Goal: Task Accomplishment & Management: Complete application form

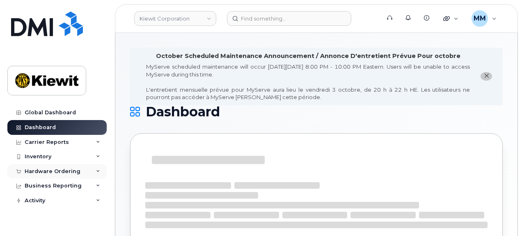
drag, startPoint x: 43, startPoint y: 168, endPoint x: 41, endPoint y: 176, distance: 8.4
click at [43, 168] on div "Hardware Ordering" at bounding box center [53, 171] width 56 height 7
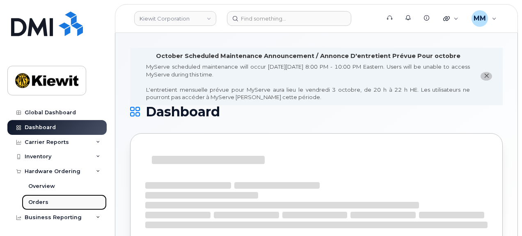
click at [45, 201] on div "Orders" at bounding box center [38, 201] width 20 height 7
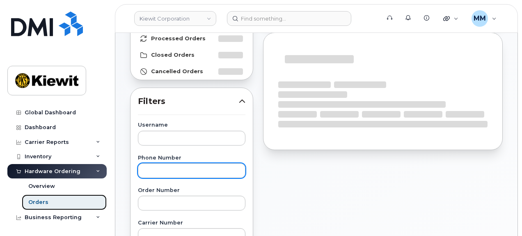
scroll to position [82, 0]
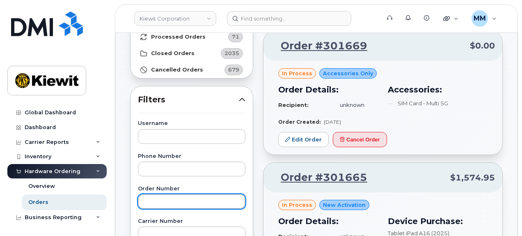
click at [168, 199] on input "text" at bounding box center [192, 201] width 108 height 15
paste input "301164"
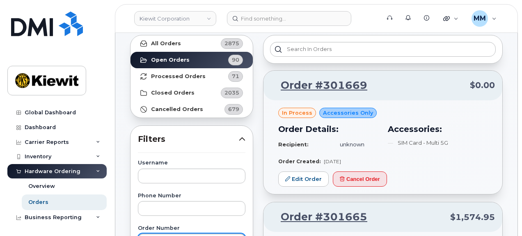
scroll to position [0, 0]
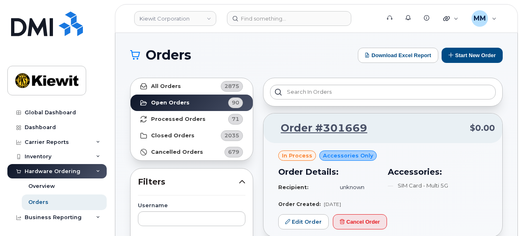
type input "301164"
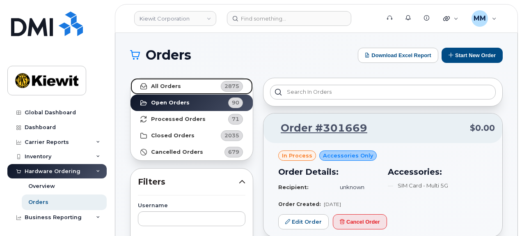
click at [195, 87] on link "All Orders 2875" at bounding box center [192, 86] width 122 height 16
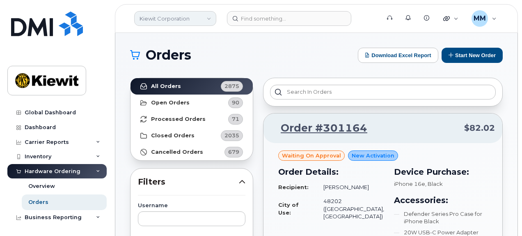
click at [210, 19] on link "Kiewit Corporation" at bounding box center [175, 18] width 82 height 15
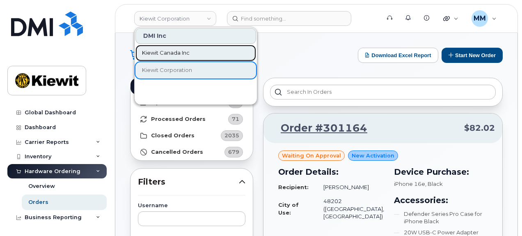
click at [189, 50] on span "Kiewit Canada Inc" at bounding box center [166, 53] width 48 height 8
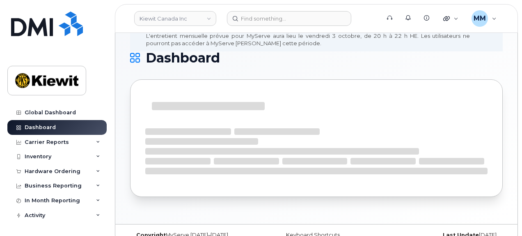
scroll to position [67, 0]
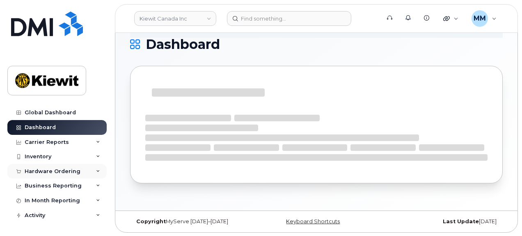
click at [54, 175] on div "Hardware Ordering" at bounding box center [56, 171] width 99 height 15
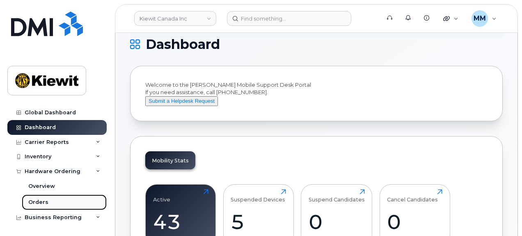
click at [51, 202] on link "Orders" at bounding box center [64, 202] width 85 height 16
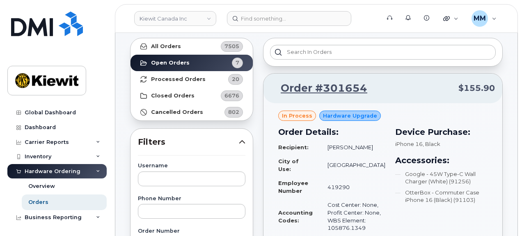
scroll to position [41, 0]
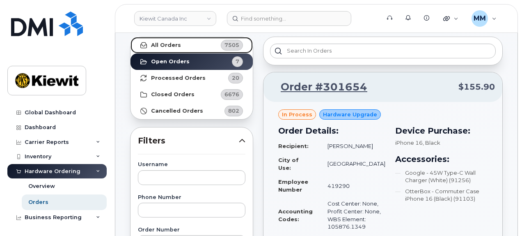
click at [175, 49] on link "All Orders 7505" at bounding box center [192, 45] width 122 height 16
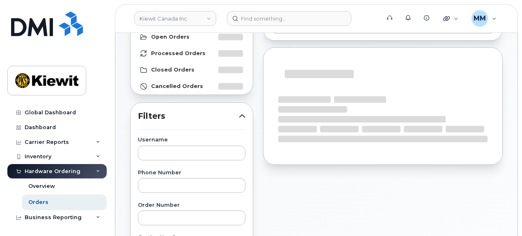
scroll to position [123, 0]
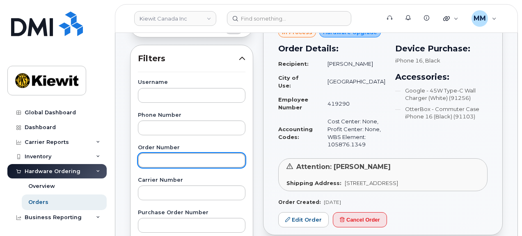
click at [175, 158] on input "text" at bounding box center [192, 160] width 108 height 15
paste input "301262"
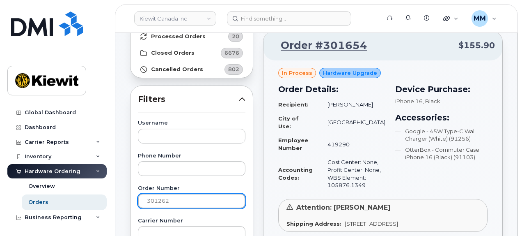
scroll to position [82, 0]
type input "301262"
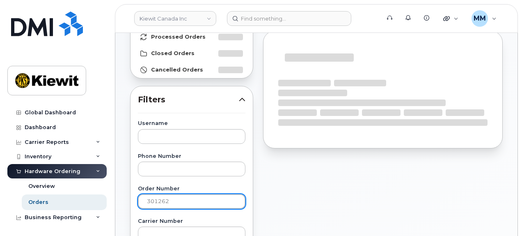
drag, startPoint x: 147, startPoint y: 200, endPoint x: 147, endPoint y: 205, distance: 5.3
click at [147, 200] on input "301262" at bounding box center [192, 201] width 108 height 15
click at [168, 202] on input "301262" at bounding box center [192, 201] width 108 height 15
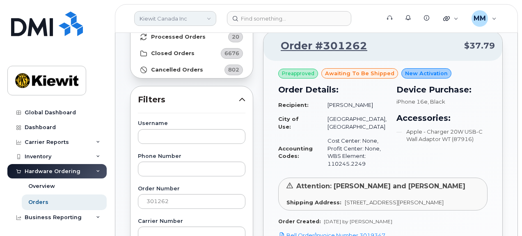
click at [206, 21] on link "Kiewit Canada Inc" at bounding box center [175, 18] width 82 height 15
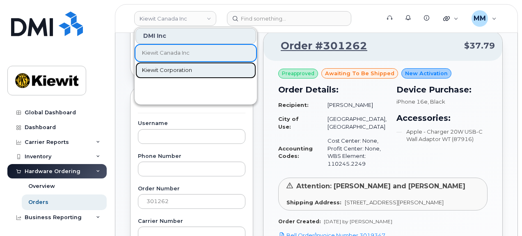
click at [169, 67] on span "Kiewit Corporation" at bounding box center [167, 70] width 50 height 8
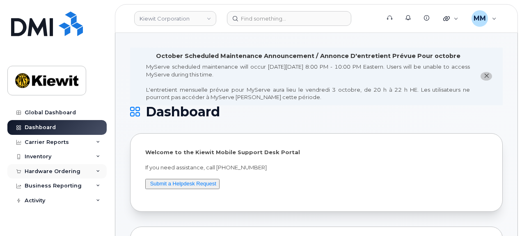
click at [47, 170] on div "Hardware Ordering" at bounding box center [53, 171] width 56 height 7
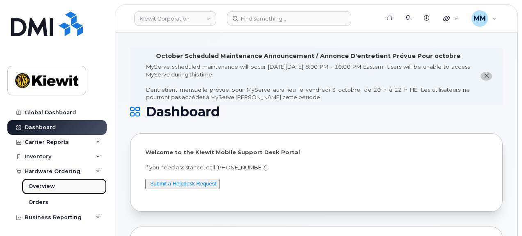
click at [45, 187] on div "Overview" at bounding box center [41, 185] width 27 height 7
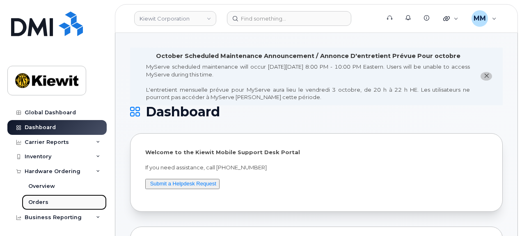
click at [43, 201] on div "Orders" at bounding box center [38, 201] width 20 height 7
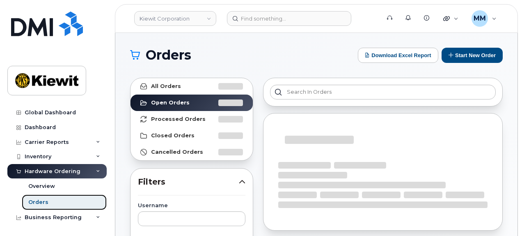
click at [43, 201] on div "Orders" at bounding box center [38, 201] width 20 height 7
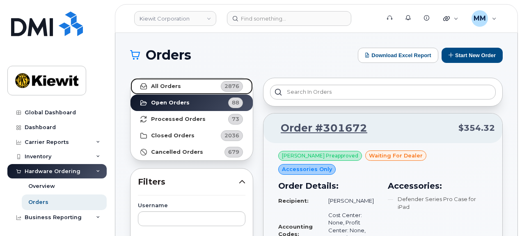
click at [164, 89] on strong "All Orders" at bounding box center [166, 86] width 30 height 7
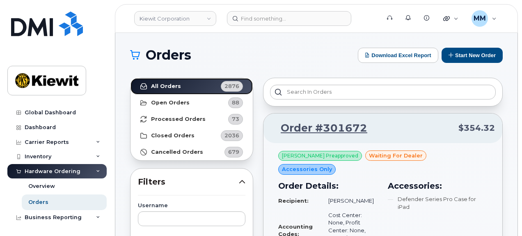
scroll to position [82, 0]
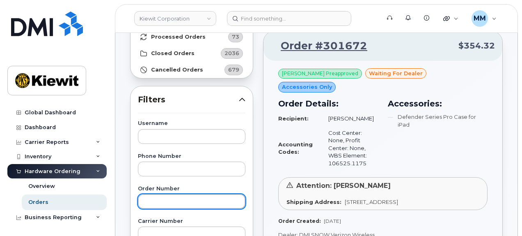
click at [176, 200] on input "text" at bounding box center [192, 201] width 108 height 15
paste input "301164"
type input "301164"
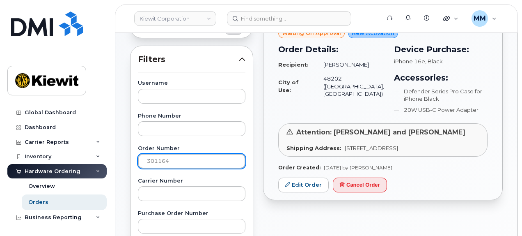
scroll to position [123, 0]
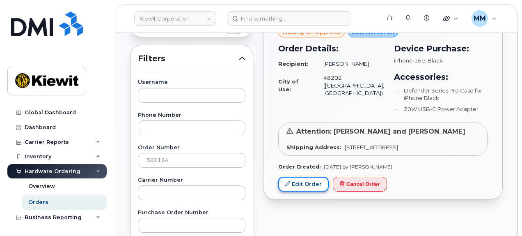
click at [302, 185] on link "Edit Order" at bounding box center [303, 184] width 50 height 15
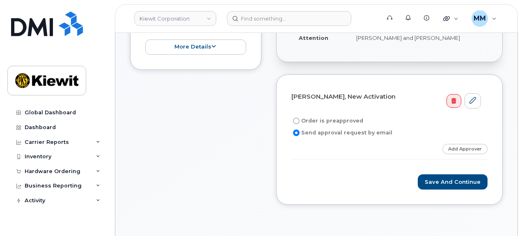
scroll to position [287, 0]
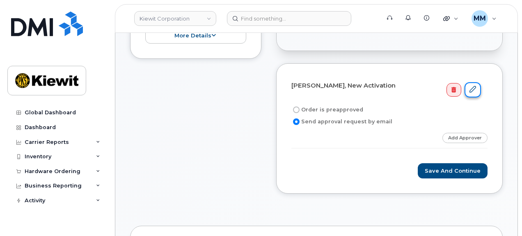
click at [468, 83] on link at bounding box center [473, 89] width 16 height 15
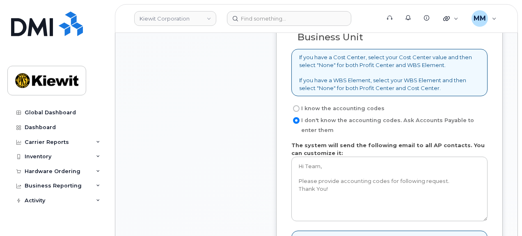
scroll to position [698, 0]
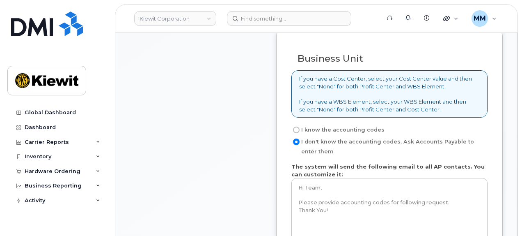
click at [296, 129] on input "I know the accounting codes" at bounding box center [296, 129] width 7 height 7
radio input "true"
select select
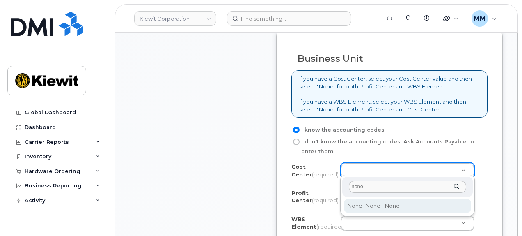
type input "none"
type input "None"
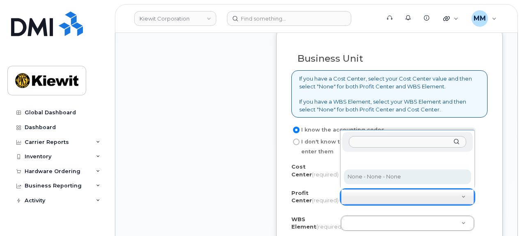
select select "None"
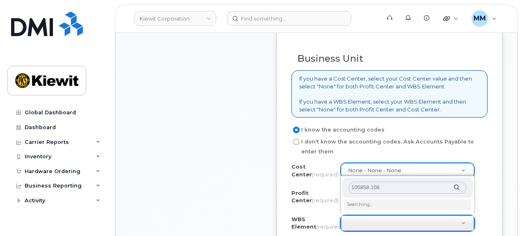
type input "105858.1081"
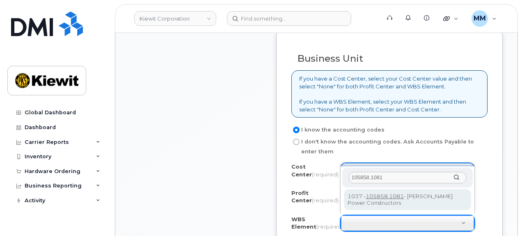
type input "105858.1081"
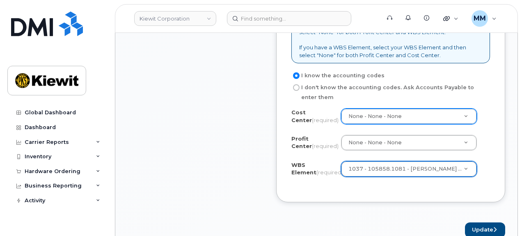
scroll to position [821, 0]
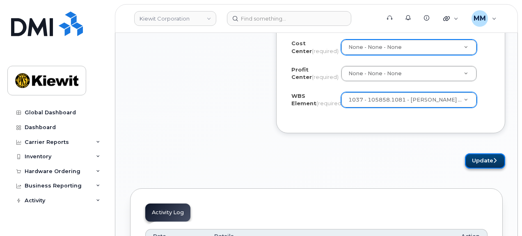
click at [476, 164] on button "Update" at bounding box center [485, 160] width 40 height 15
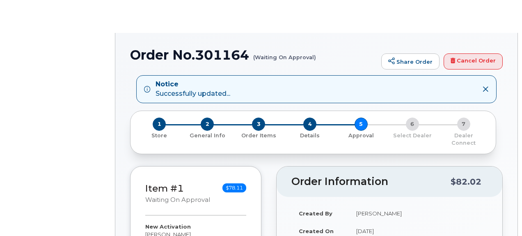
radio input "true"
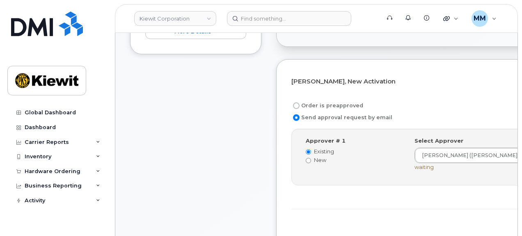
scroll to position [328, 0]
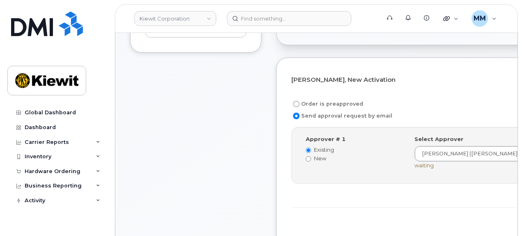
drag, startPoint x: 441, startPoint y: 221, endPoint x: 288, endPoint y: 218, distance: 152.8
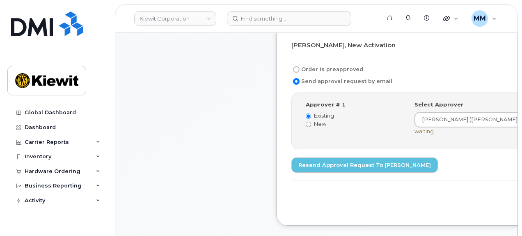
scroll to position [328, 0]
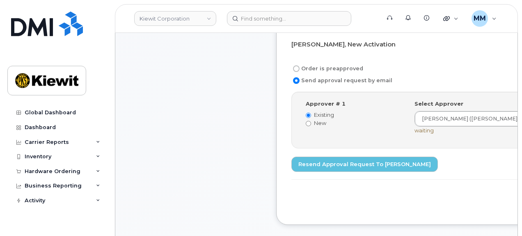
drag, startPoint x: 433, startPoint y: 193, endPoint x: 294, endPoint y: 208, distance: 140.0
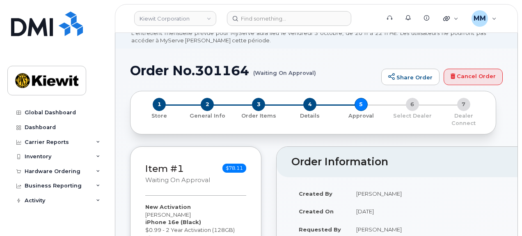
scroll to position [41, 0]
